Goal: Transaction & Acquisition: Download file/media

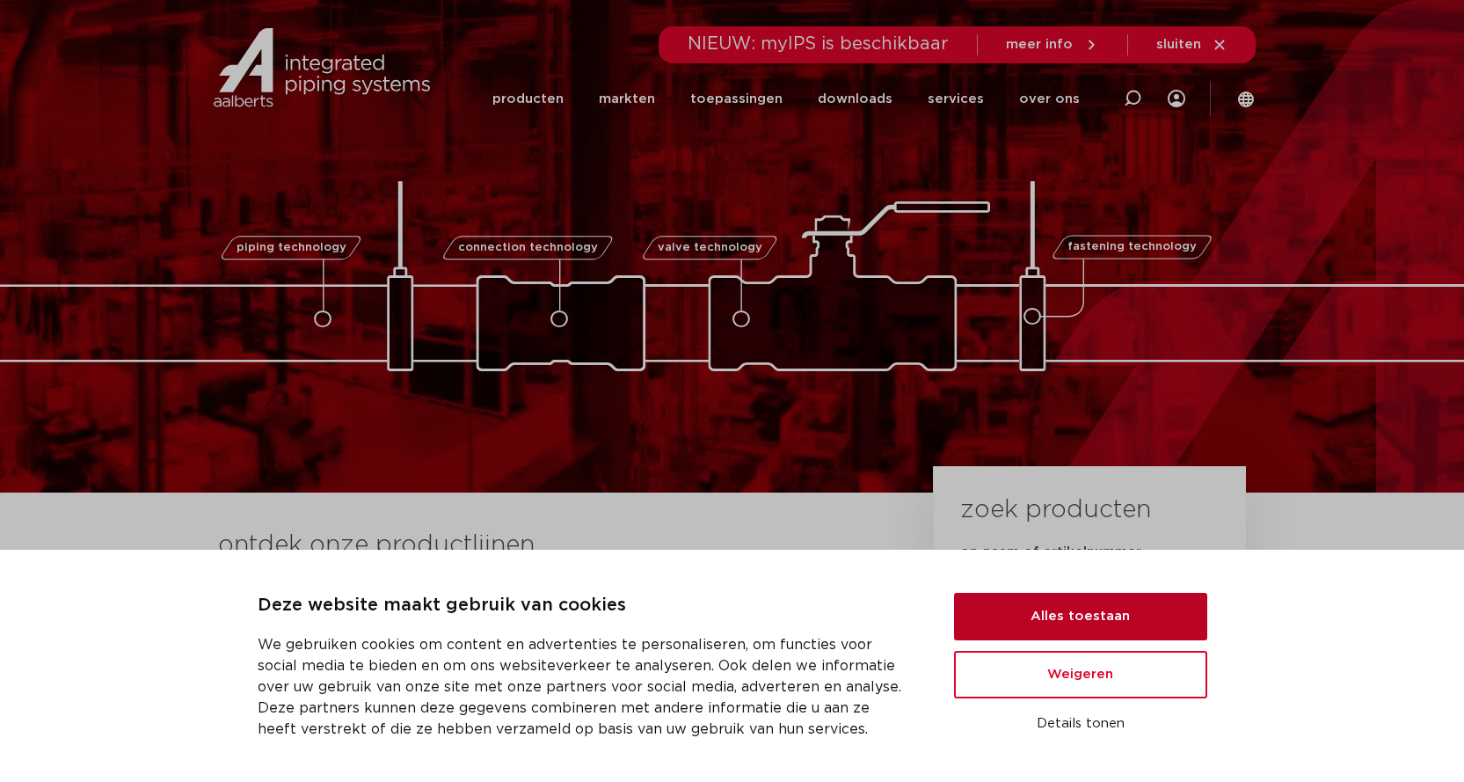
click at [1064, 618] on button "Alles toestaan" at bounding box center [1080, 616] width 253 height 47
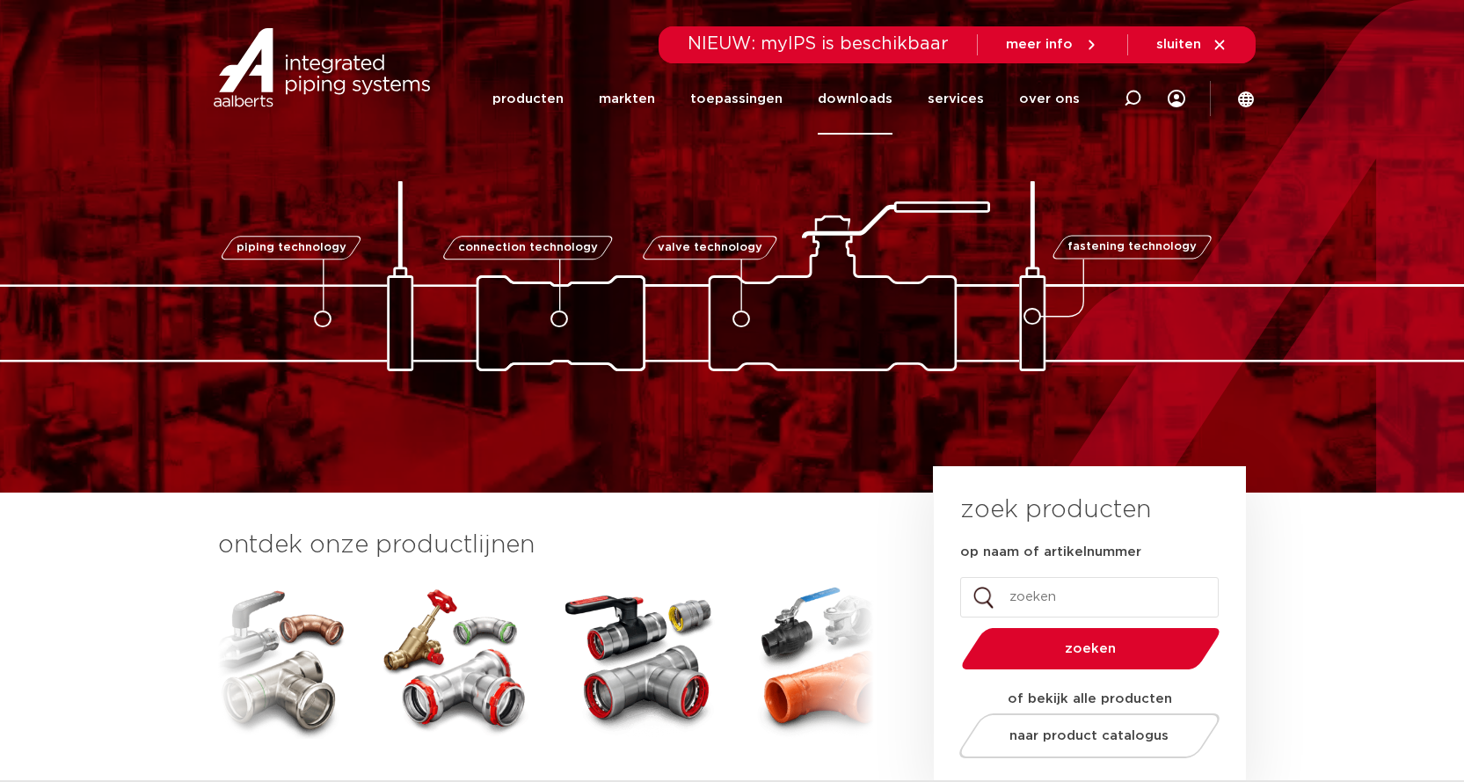
click at [871, 98] on link "downloads" at bounding box center [855, 98] width 75 height 71
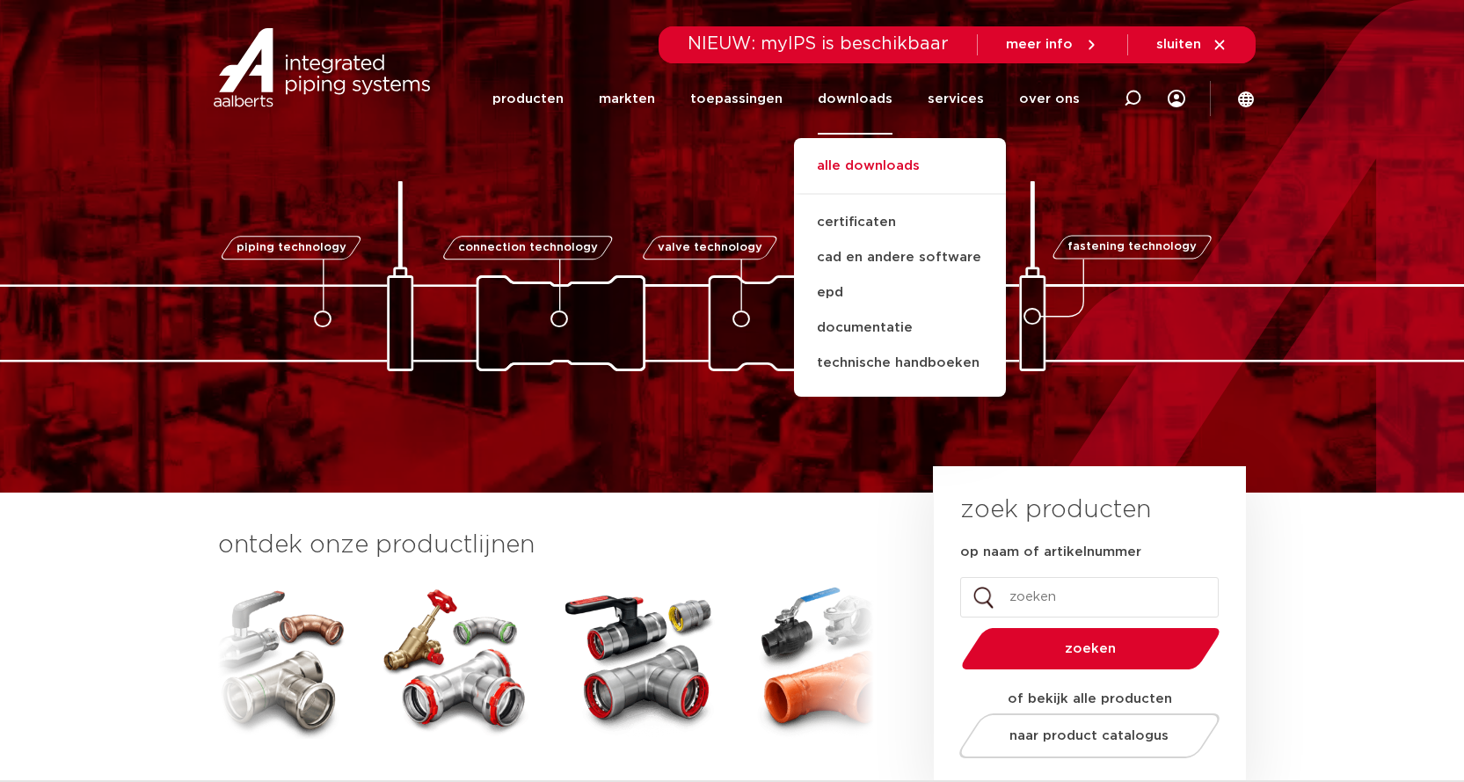
click at [865, 171] on link "alle downloads" at bounding box center [900, 175] width 212 height 39
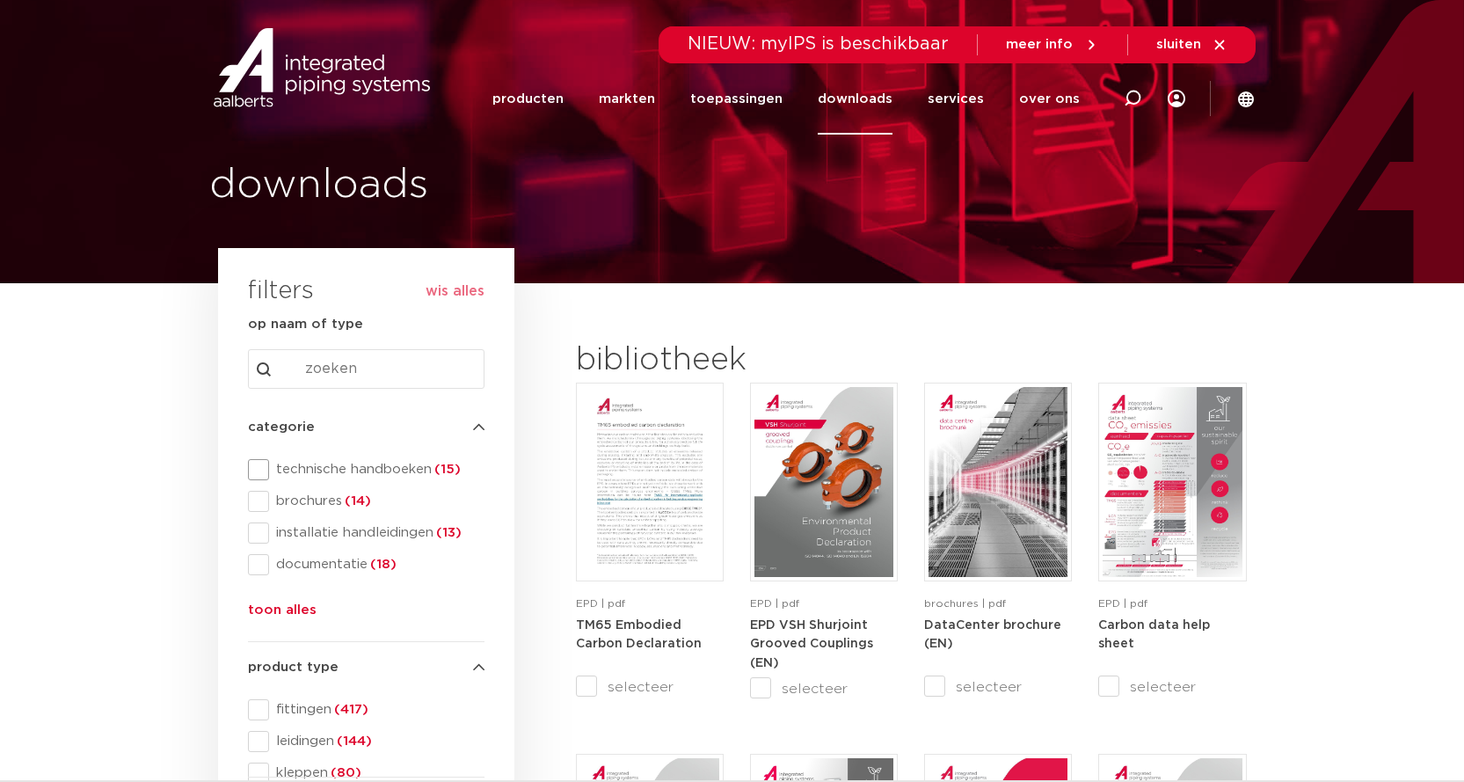
click at [262, 471] on span at bounding box center [258, 469] width 21 height 21
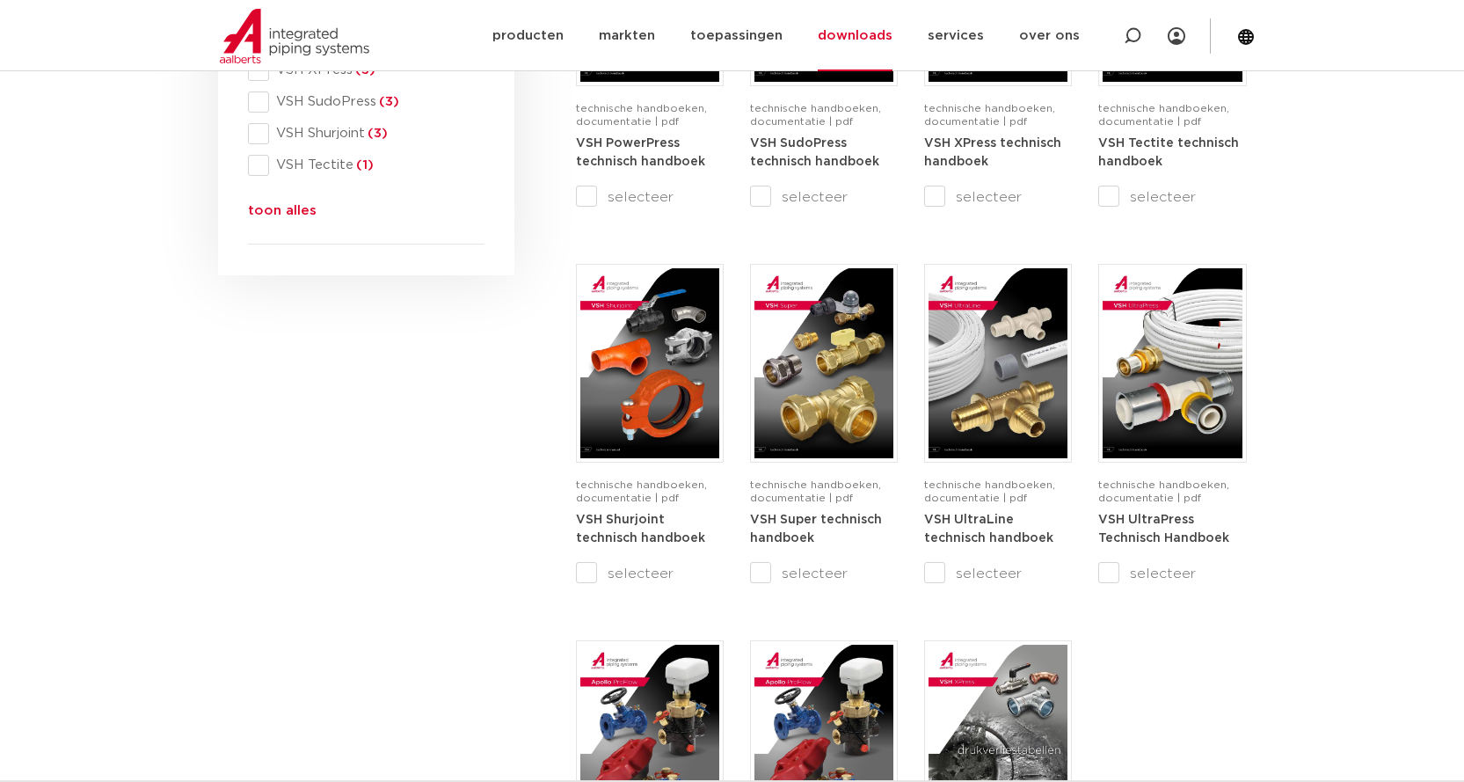
scroll to position [791, 0]
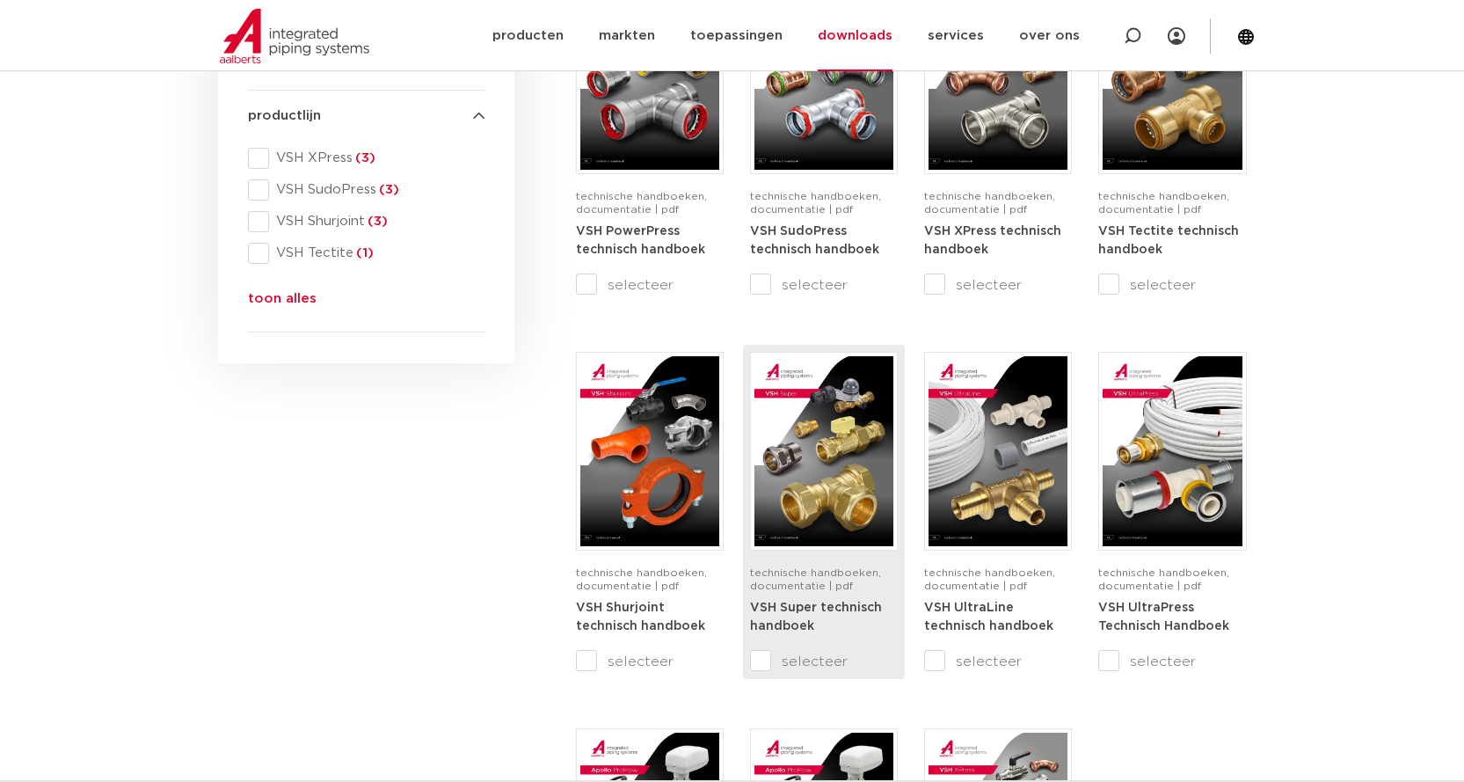
click at [822, 462] on img at bounding box center [823, 451] width 139 height 190
